Goal: Information Seeking & Learning: Learn about a topic

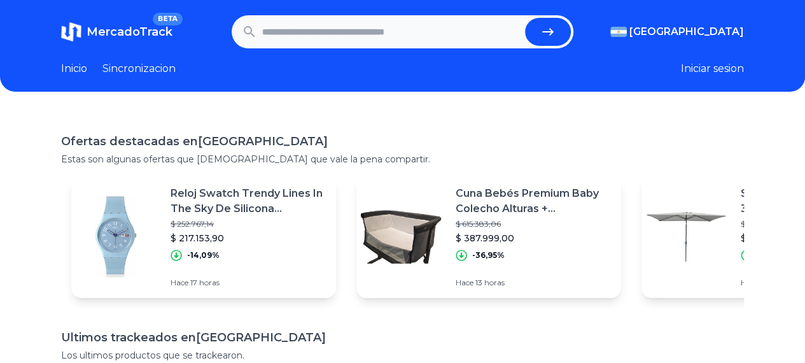
click at [339, 33] on input "text" at bounding box center [391, 32] width 258 height 28
type input "**********"
click at [502, 18] on button "submit" at bounding box center [548, 32] width 46 height 28
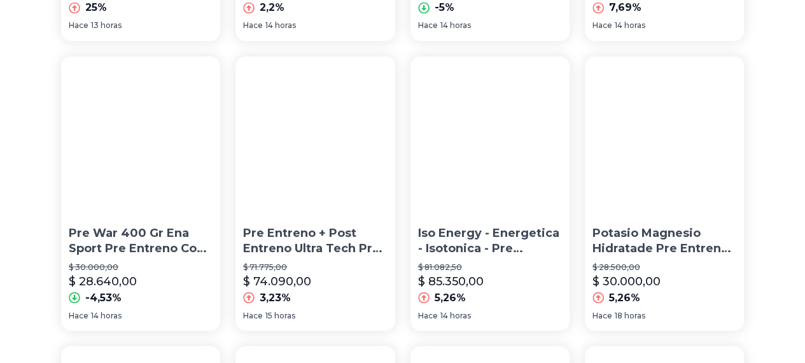
scroll to position [981, 0]
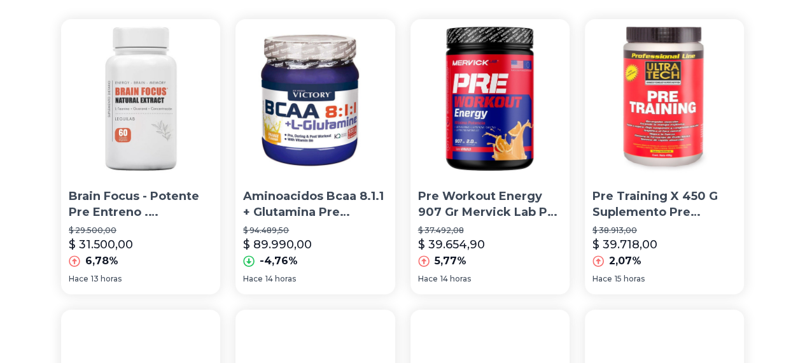
scroll to position [0, 0]
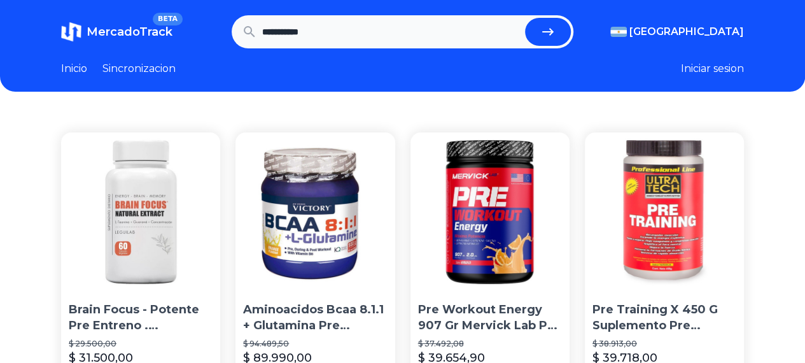
click at [384, 24] on input "**********" at bounding box center [391, 32] width 258 height 28
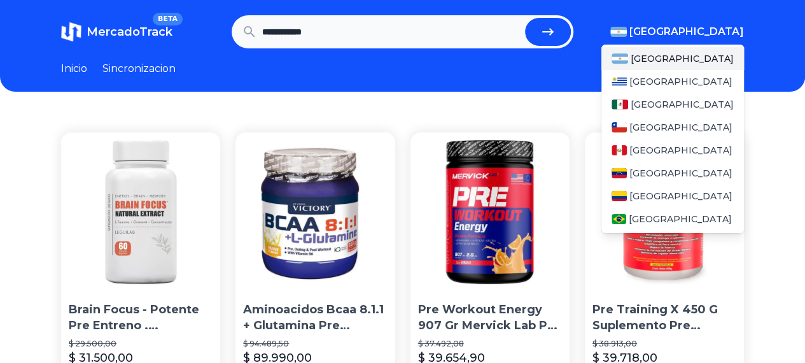
type input "**********"
click at [726, 28] on span "[GEOGRAPHIC_DATA]" at bounding box center [687, 31] width 115 height 15
click at [669, 99] on span "[GEOGRAPHIC_DATA]" at bounding box center [682, 104] width 103 height 13
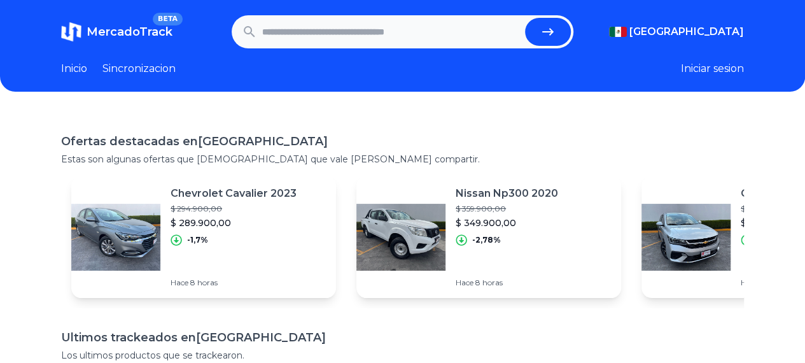
click at [369, 35] on input "text" at bounding box center [391, 32] width 258 height 28
type input "**********"
click at [525, 18] on button "submit" at bounding box center [548, 32] width 46 height 28
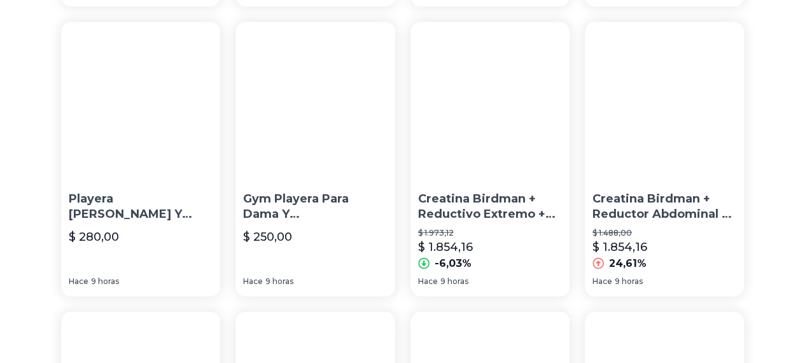
scroll to position [959, 0]
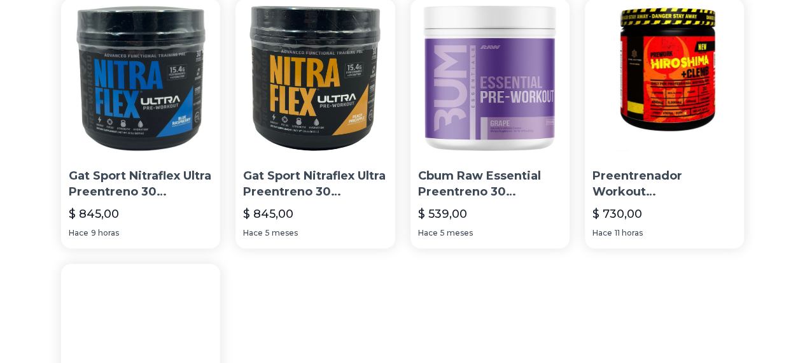
scroll to position [162, 0]
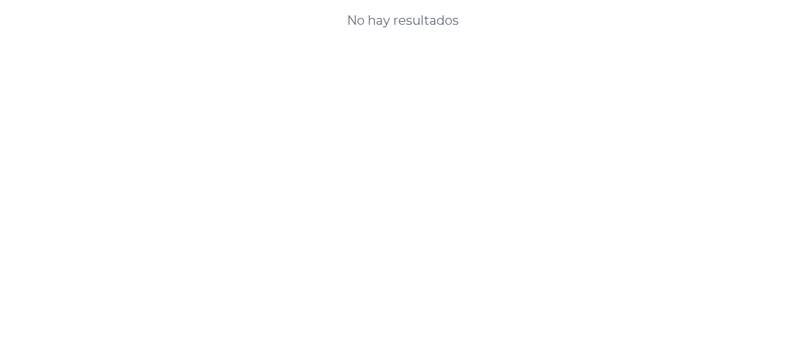
scroll to position [51, 0]
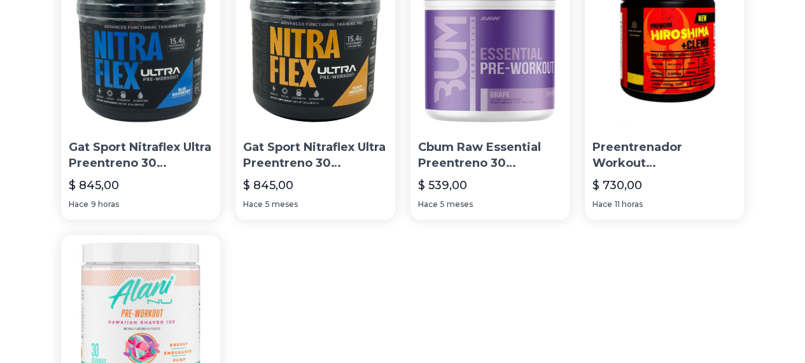
scroll to position [135, 0]
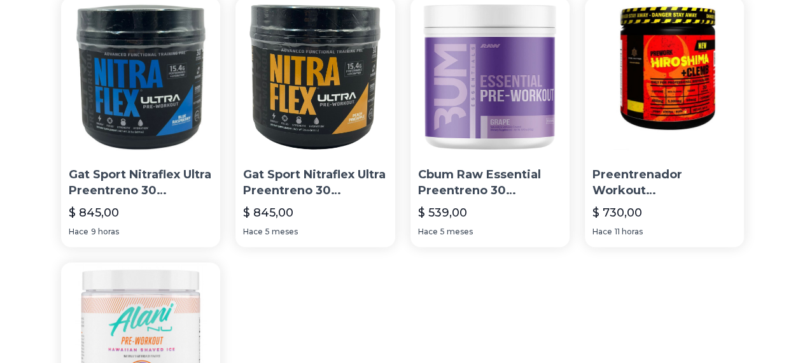
click at [411, 99] on img at bounding box center [490, 76] width 159 height 159
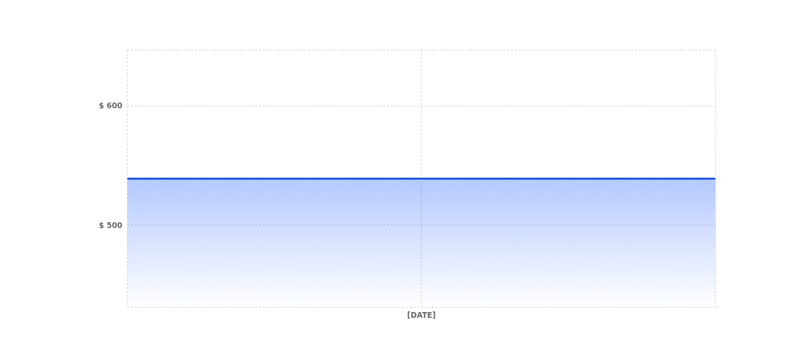
scroll to position [380, 0]
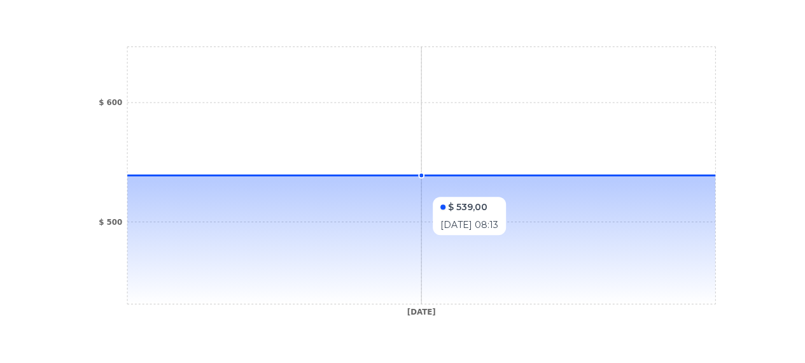
drag, startPoint x: 385, startPoint y: 173, endPoint x: 526, endPoint y: 181, distance: 142.2
click at [566, 175] on icon at bounding box center [421, 239] width 588 height 129
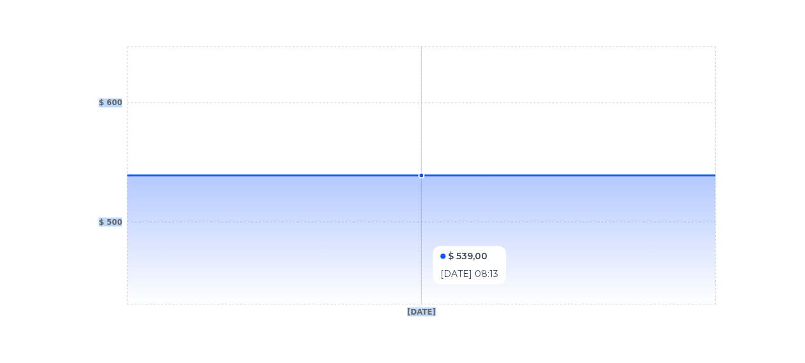
drag, startPoint x: 363, startPoint y: 234, endPoint x: 403, endPoint y: 147, distance: 95.4
click at [403, 147] on icon "26 Mar 25 $ 500 $ 600" at bounding box center [403, 184] width 632 height 286
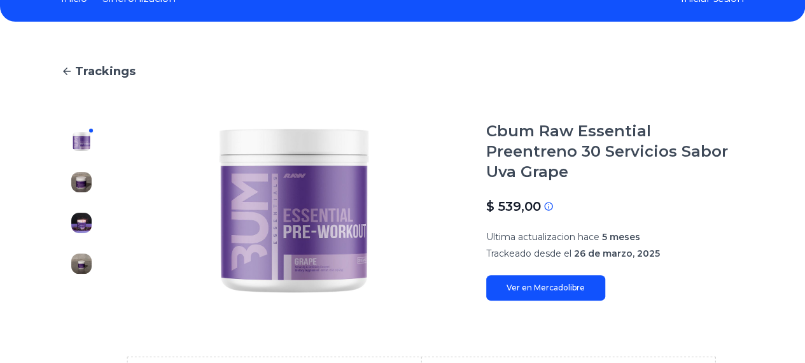
scroll to position [62, 0]
